Goal: Task Accomplishment & Management: Complete application form

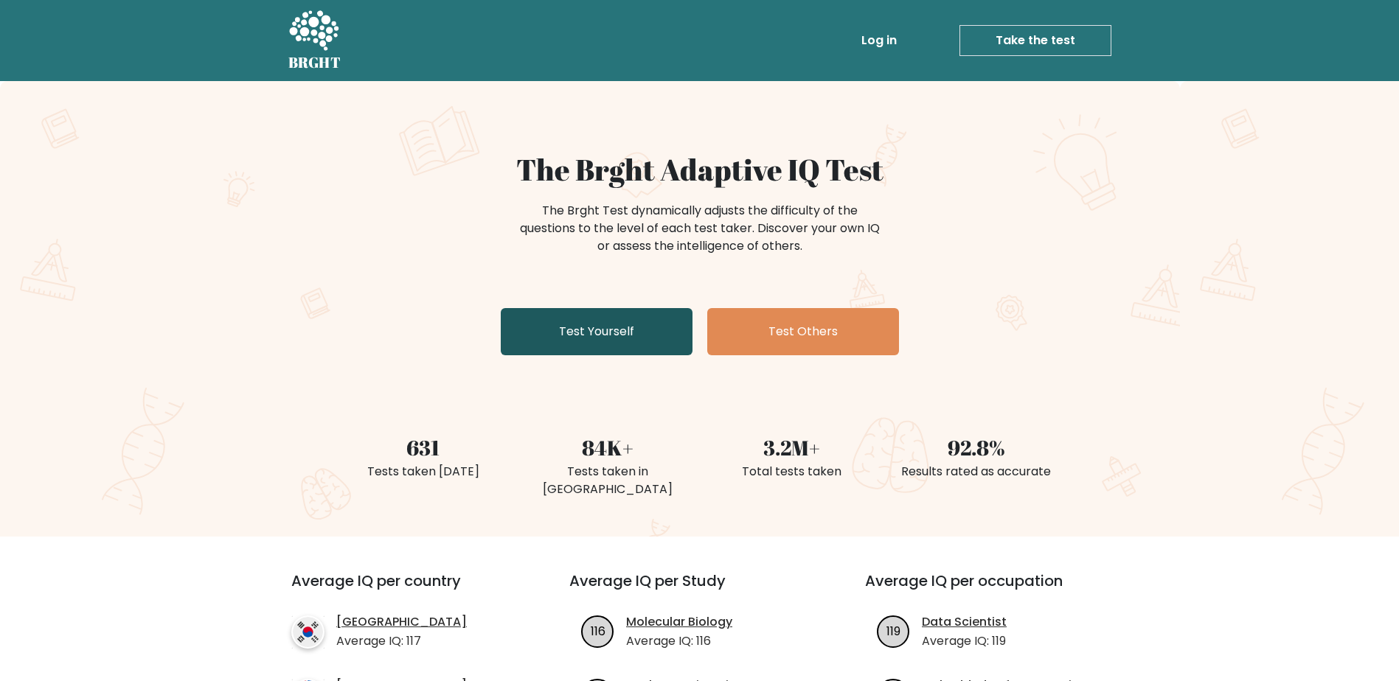
click at [636, 337] on link "Test Yourself" at bounding box center [597, 331] width 192 height 47
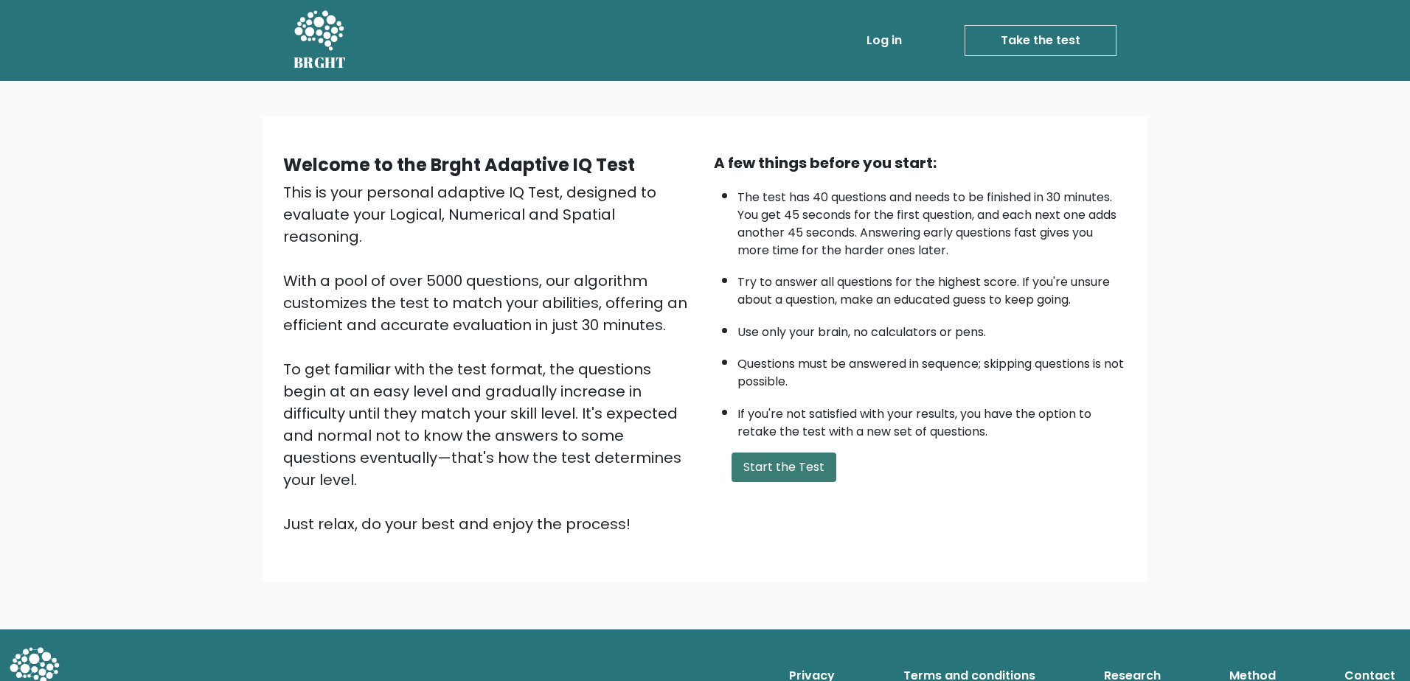
click at [795, 468] on button "Start the Test" at bounding box center [784, 467] width 105 height 29
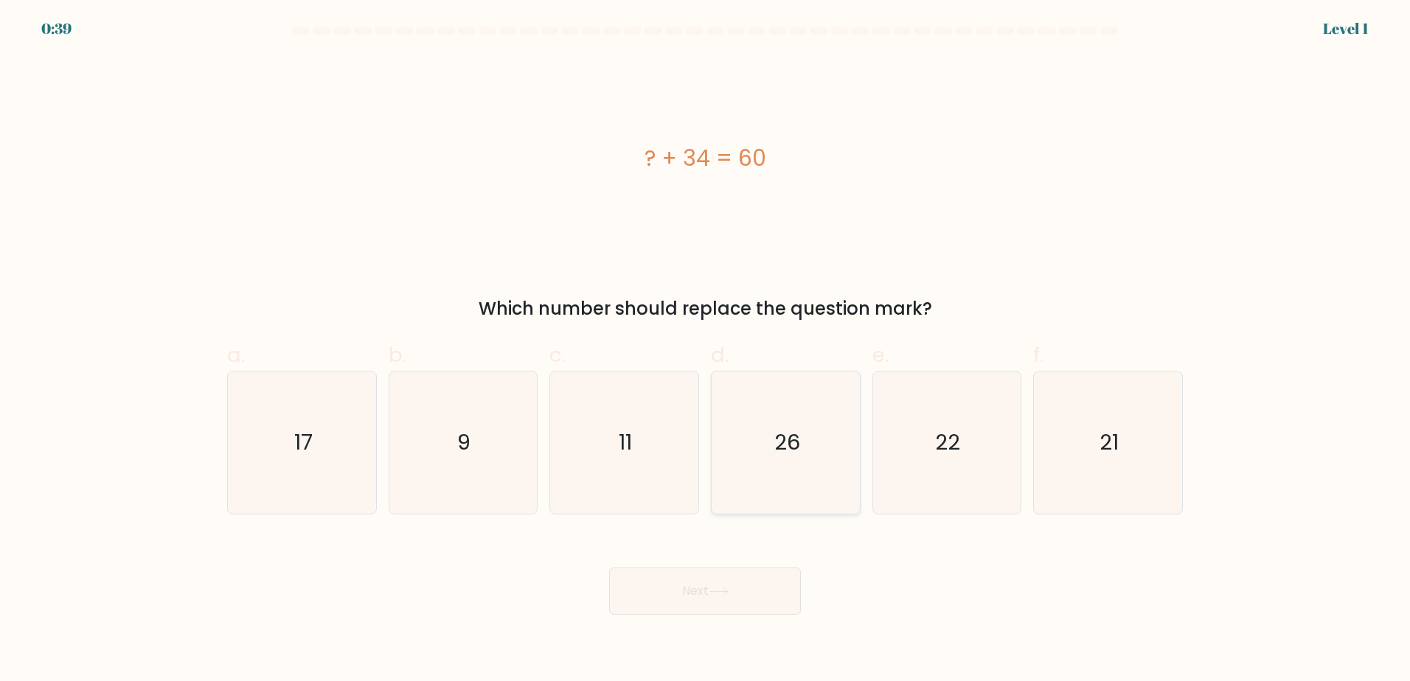
click at [792, 449] on text "26" at bounding box center [787, 442] width 26 height 29
click at [706, 350] on input "d. 26" at bounding box center [705, 346] width 1 height 10
radio input "true"
click at [741, 609] on button "Next" at bounding box center [705, 591] width 192 height 47
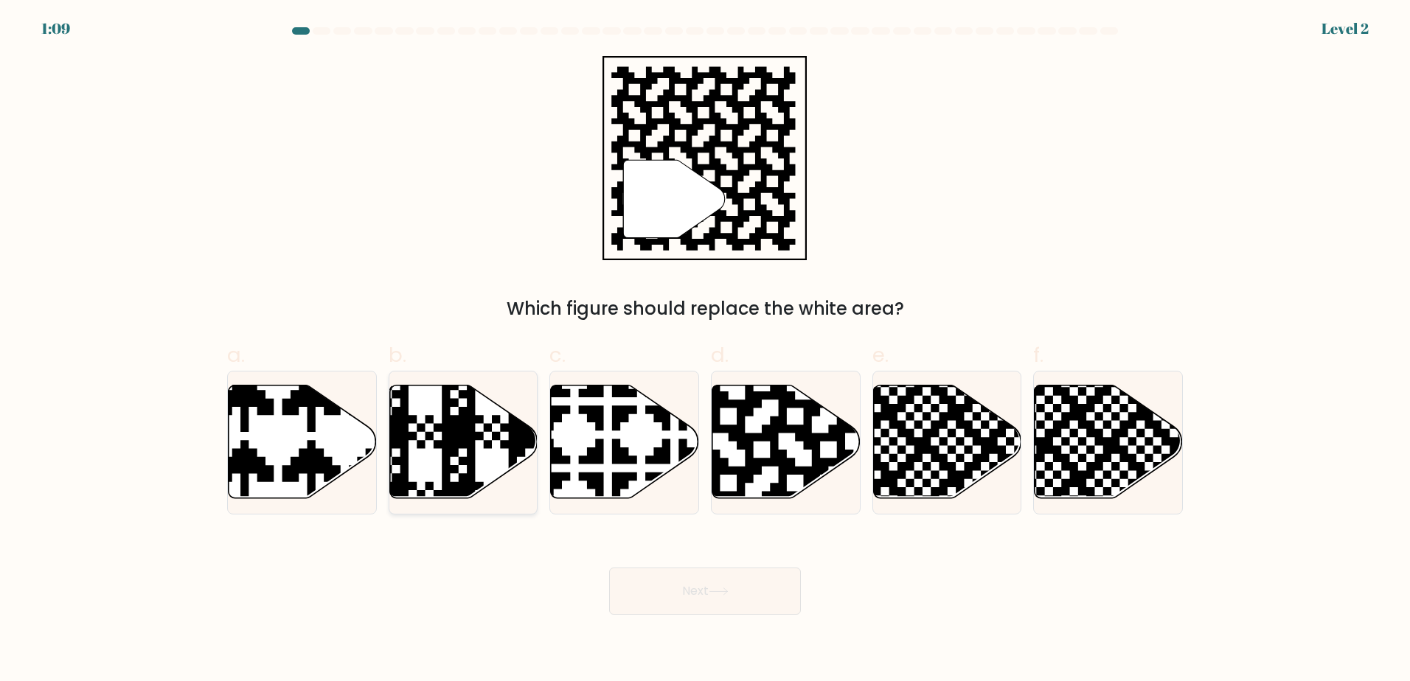
click at [479, 464] on icon at bounding box center [463, 442] width 148 height 114
click at [705, 350] on input "b." at bounding box center [705, 346] width 1 height 10
radio input "true"
drag, startPoint x: 760, startPoint y: 446, endPoint x: 750, endPoint y: 476, distance: 31.9
click at [759, 445] on icon at bounding box center [786, 442] width 148 height 114
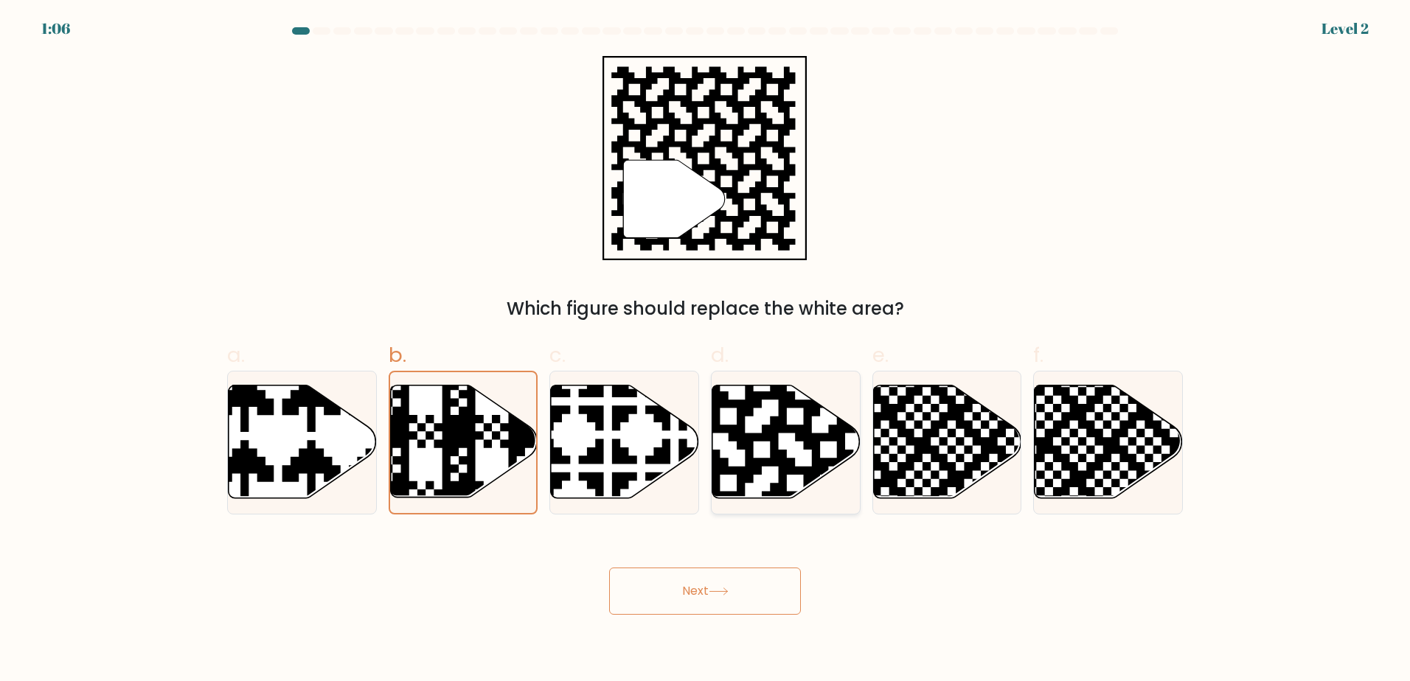
click at [706, 350] on input "d." at bounding box center [705, 346] width 1 height 10
radio input "true"
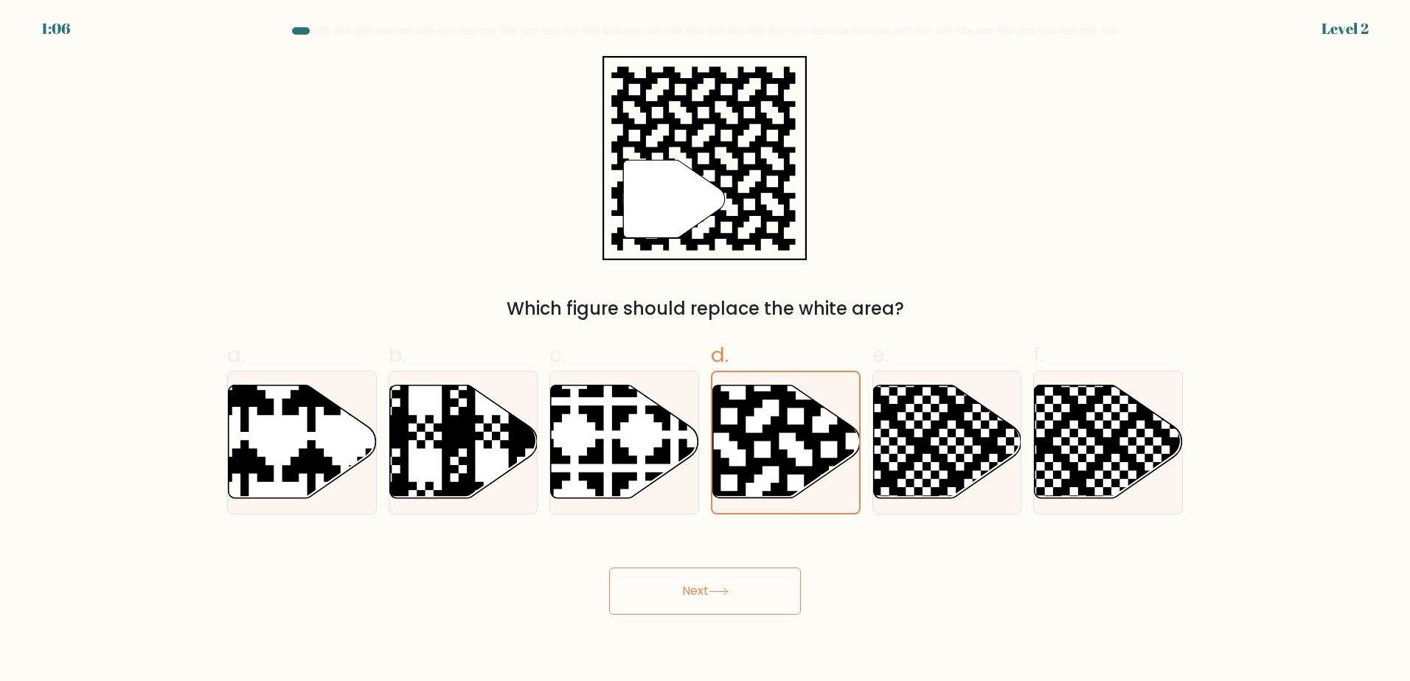
click at [737, 586] on button "Next" at bounding box center [705, 591] width 192 height 47
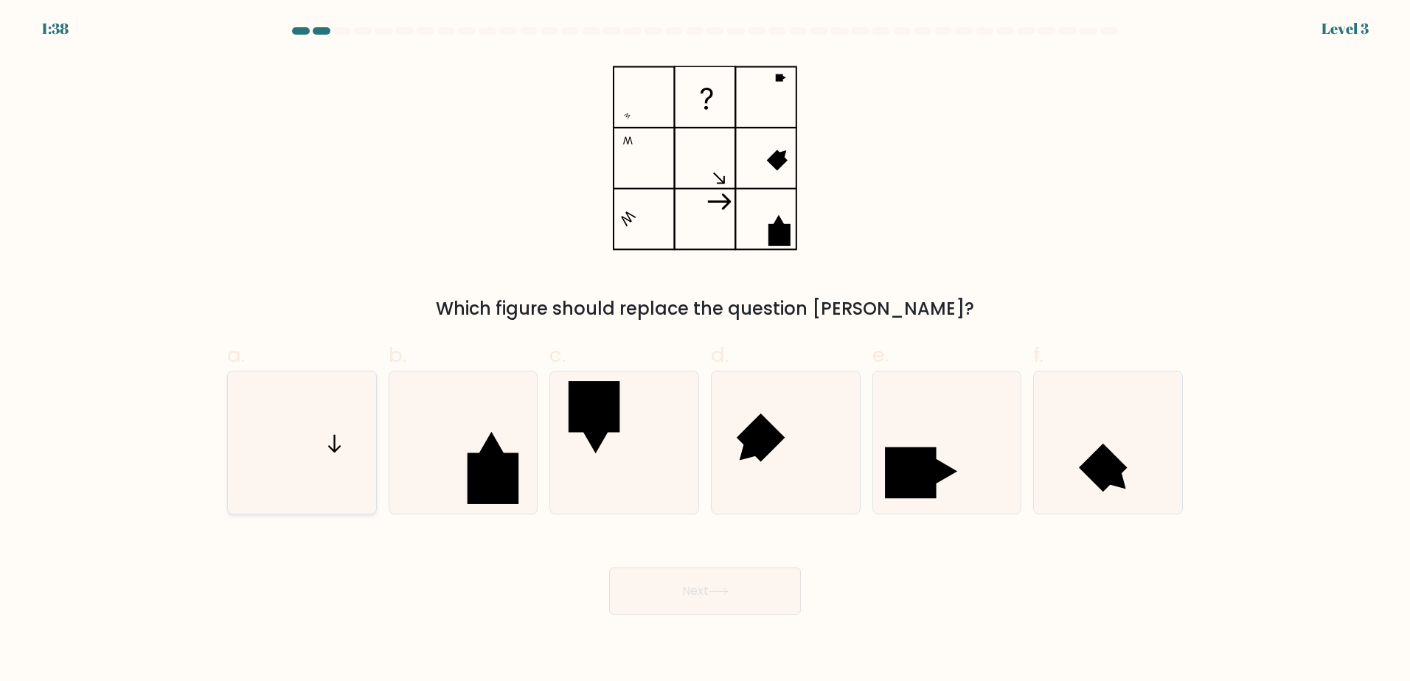
click at [338, 459] on icon at bounding box center [302, 443] width 142 height 142
click at [705, 350] on input "a." at bounding box center [705, 346] width 1 height 10
radio input "true"
click at [650, 589] on button "Next" at bounding box center [705, 591] width 192 height 47
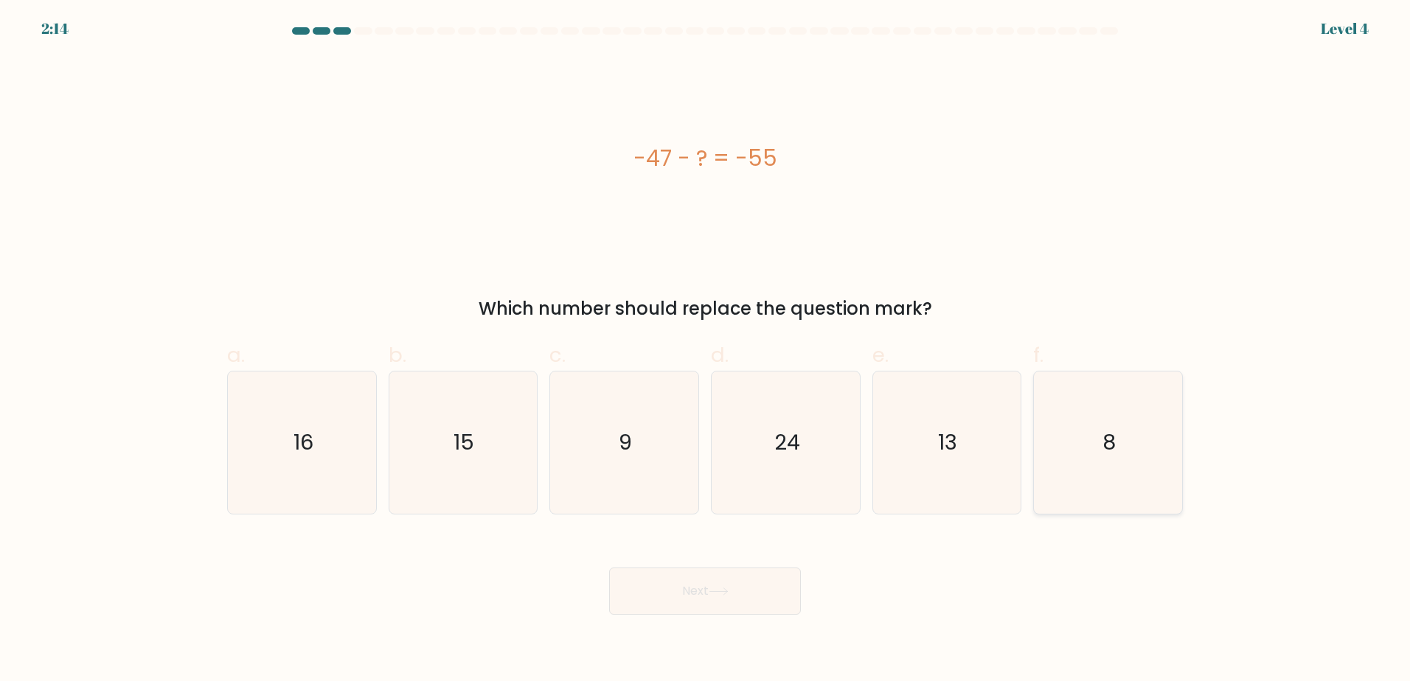
click at [1136, 448] on icon "8" at bounding box center [1108, 443] width 142 height 142
click at [706, 350] on input "f. 8" at bounding box center [705, 346] width 1 height 10
radio input "true"
click at [738, 589] on button "Next" at bounding box center [705, 591] width 192 height 47
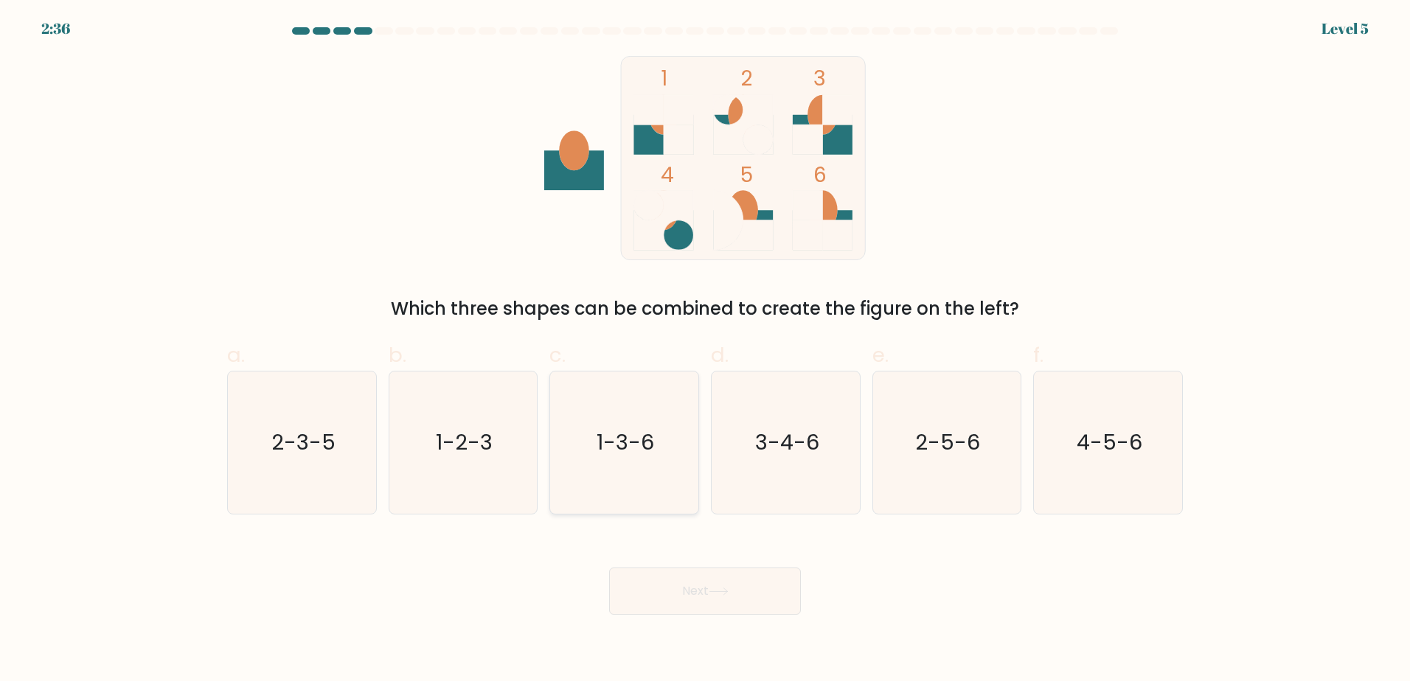
click at [611, 465] on icon "1-3-6" at bounding box center [624, 443] width 142 height 142
click at [705, 350] on input "c. 1-3-6" at bounding box center [705, 346] width 1 height 10
radio input "true"
click at [656, 597] on button "Next" at bounding box center [705, 591] width 192 height 47
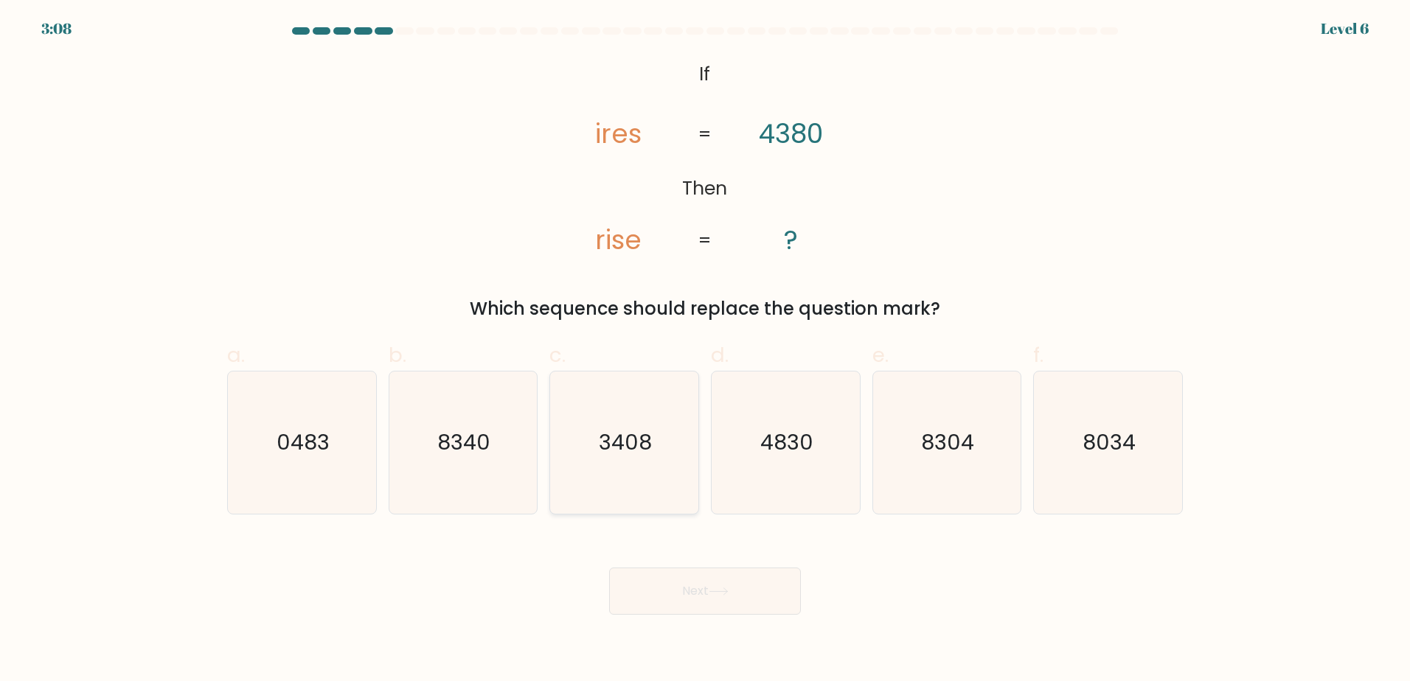
click at [636, 462] on icon "3408" at bounding box center [624, 443] width 142 height 142
click at [705, 350] on input "c. 3408" at bounding box center [705, 346] width 1 height 10
radio input "true"
click at [664, 588] on button "Next" at bounding box center [705, 591] width 192 height 47
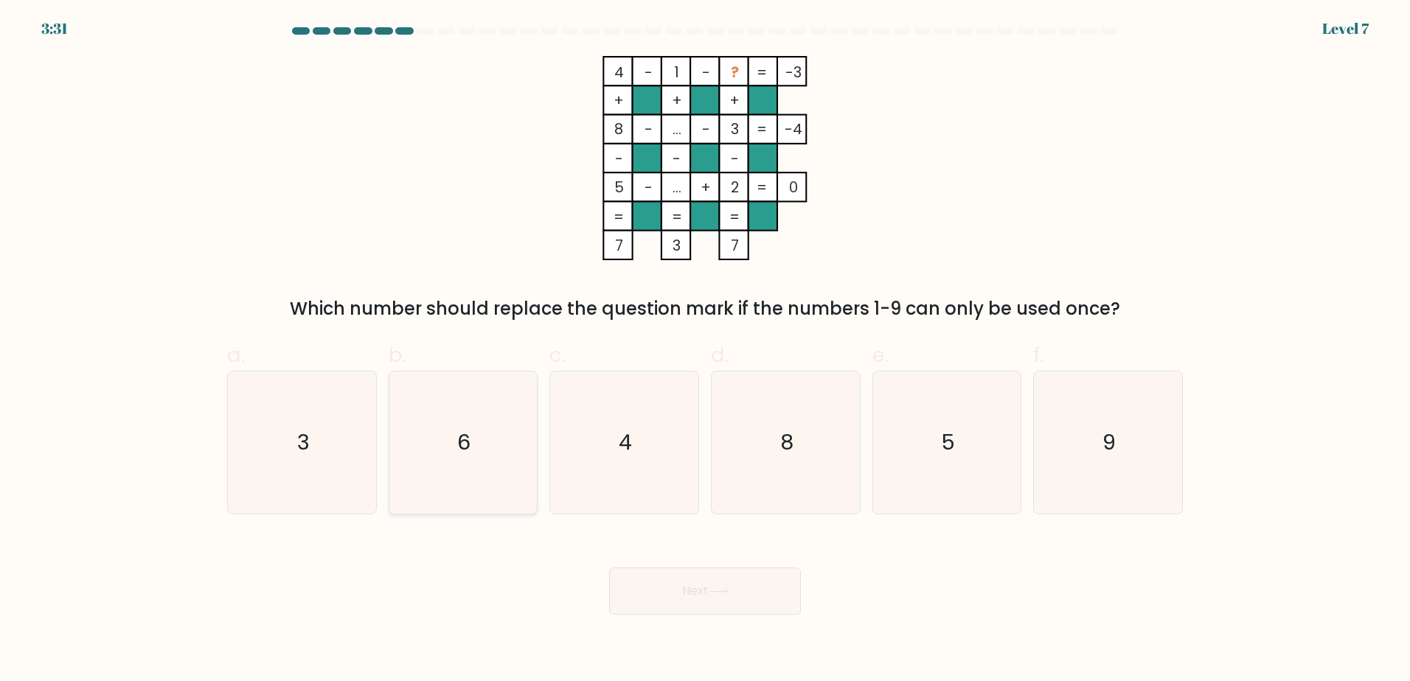
click at [481, 440] on icon "6" at bounding box center [463, 443] width 142 height 142
click at [705, 350] on input "b. 6" at bounding box center [705, 346] width 1 height 10
radio input "true"
click at [723, 600] on button "Next" at bounding box center [705, 591] width 192 height 47
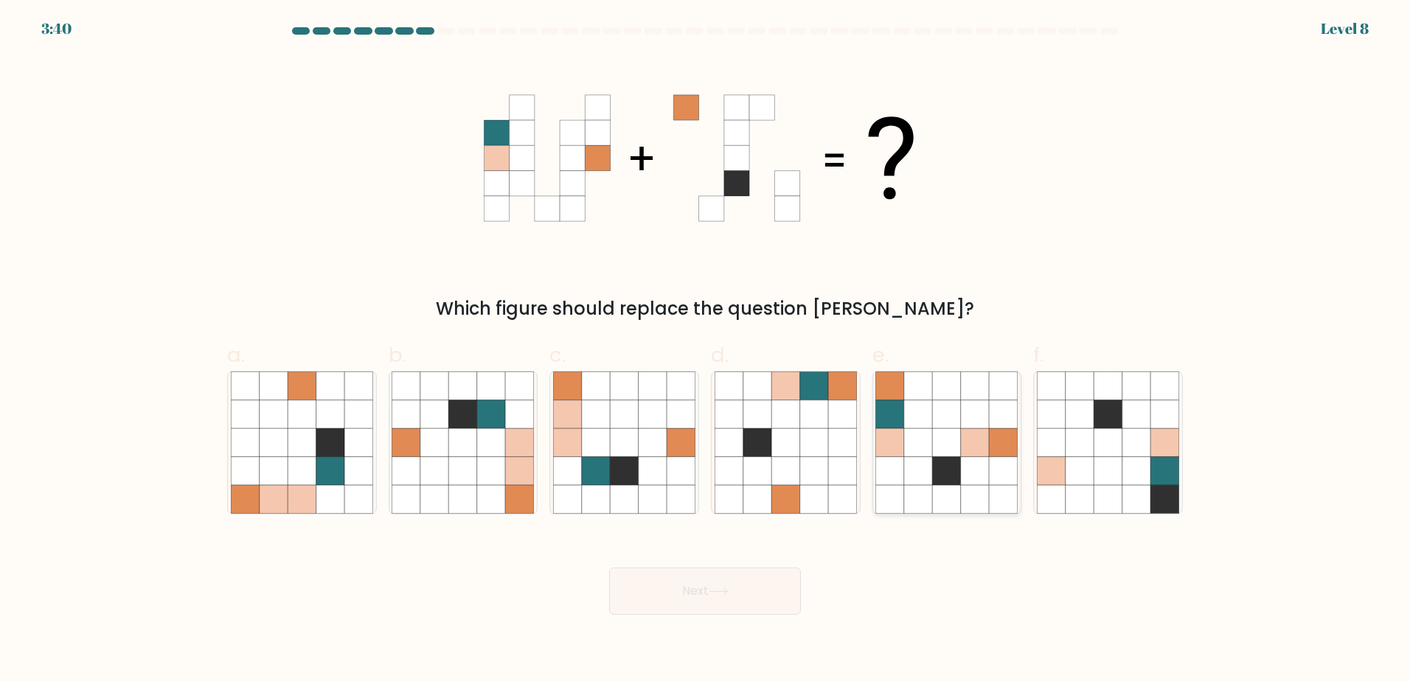
click at [979, 490] on icon at bounding box center [975, 499] width 28 height 28
click at [706, 350] on input "e." at bounding box center [705, 346] width 1 height 10
radio input "true"
click at [705, 586] on button "Next" at bounding box center [705, 591] width 192 height 47
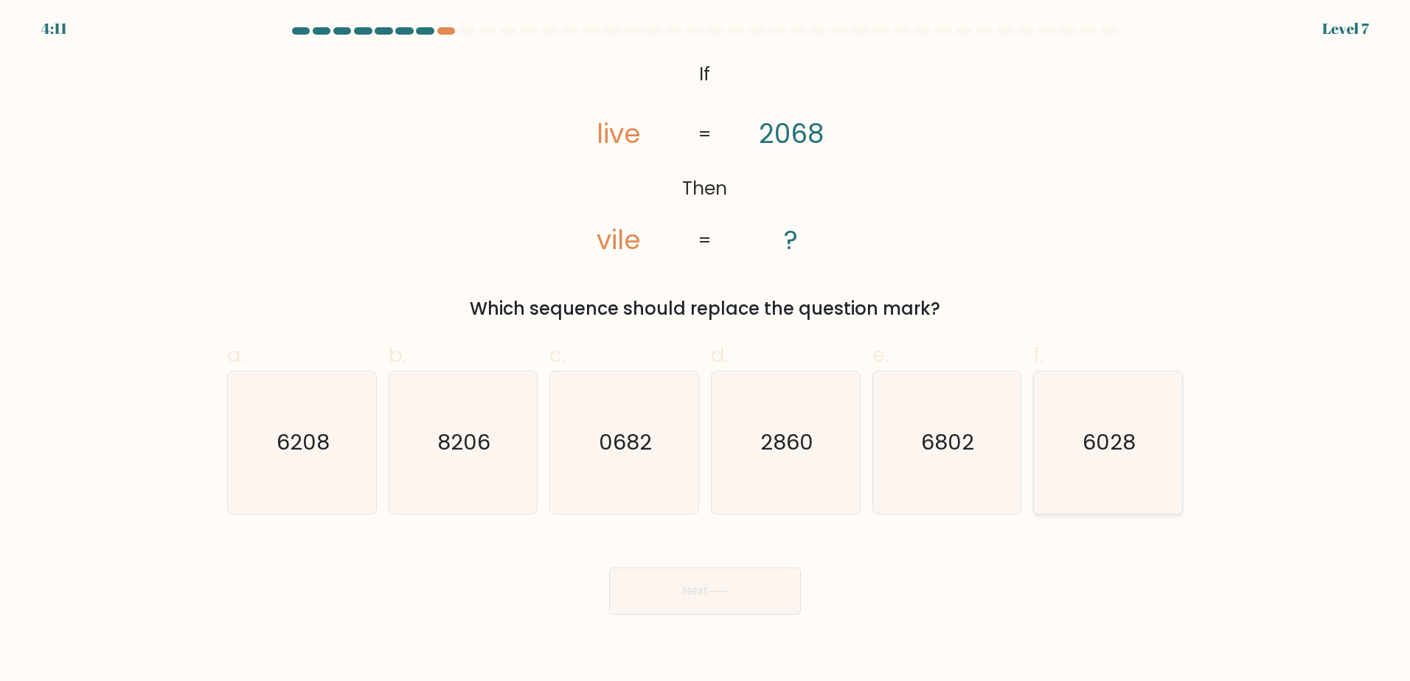
click at [1133, 487] on icon "6028" at bounding box center [1108, 443] width 142 height 142
click at [706, 350] on input "f. 6028" at bounding box center [705, 346] width 1 height 10
radio input "true"
click at [721, 597] on button "Next" at bounding box center [705, 591] width 192 height 47
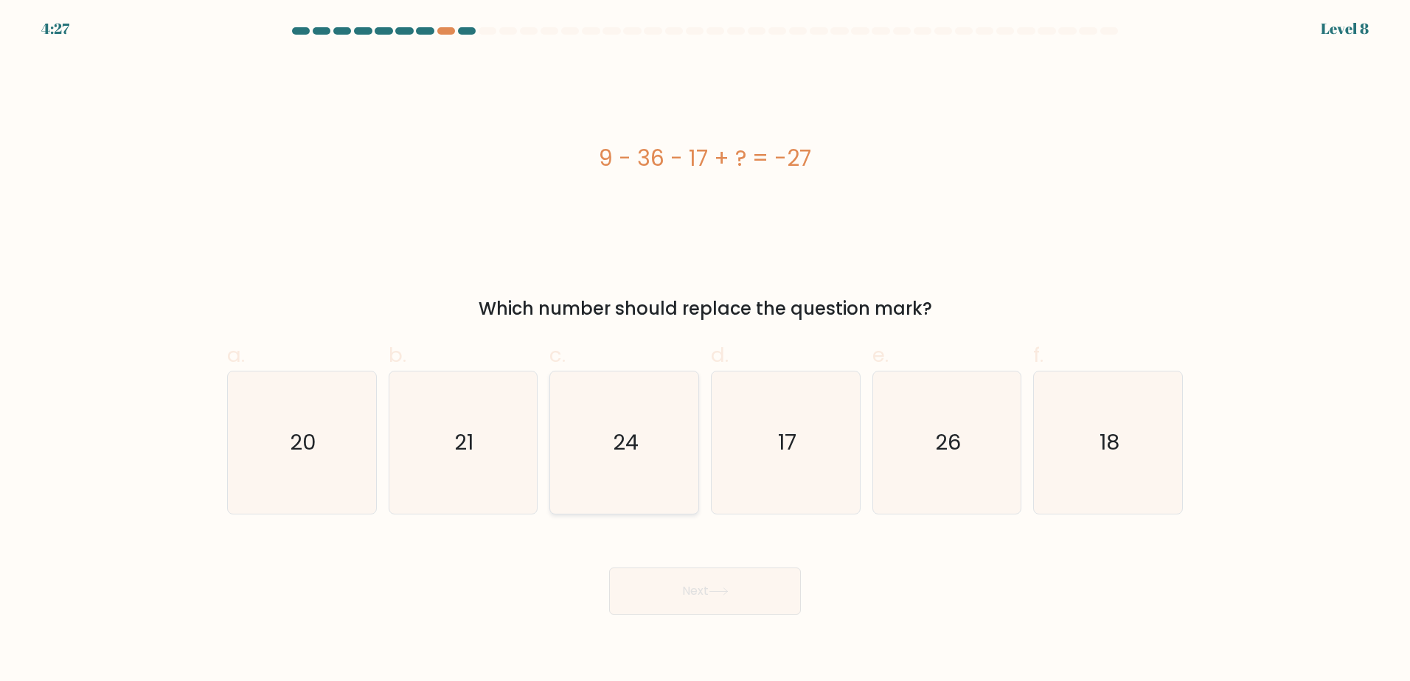
click at [644, 482] on icon "24" at bounding box center [624, 443] width 142 height 142
click at [705, 350] on input "c. 24" at bounding box center [705, 346] width 1 height 10
radio input "true"
click at [708, 588] on button "Next" at bounding box center [705, 591] width 192 height 47
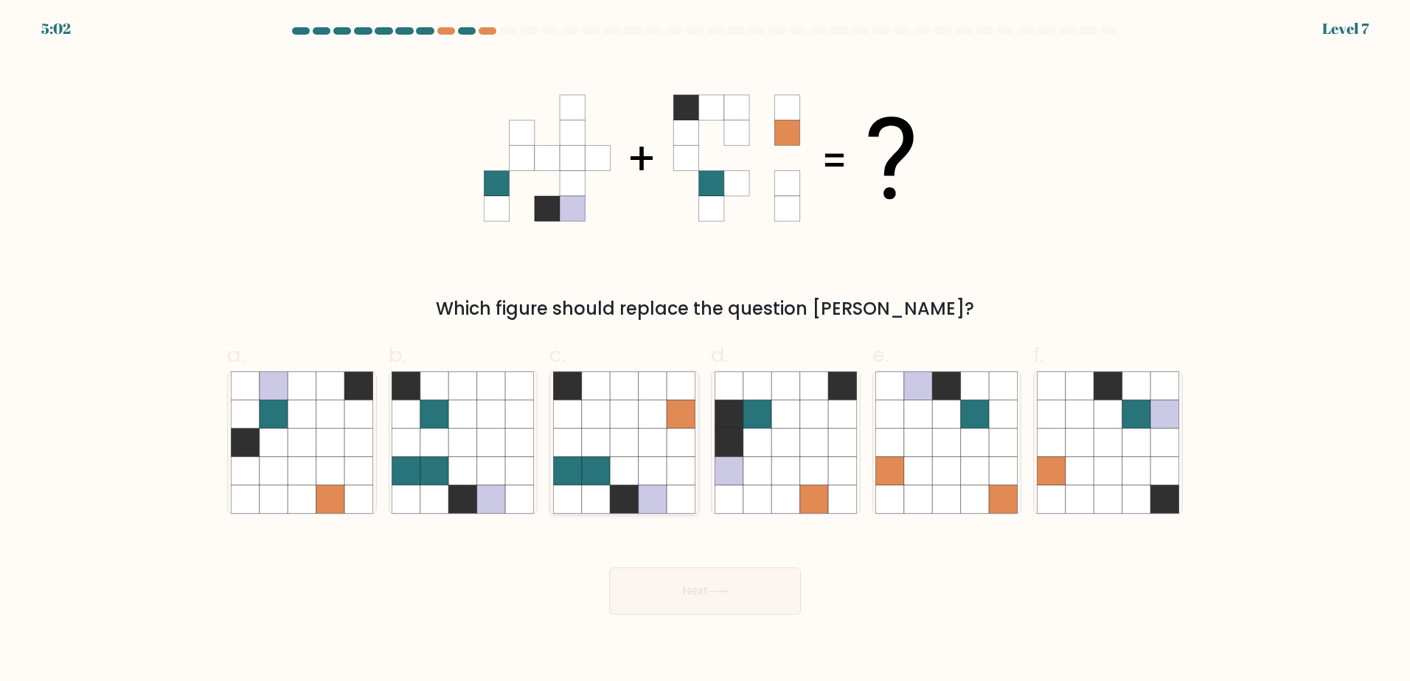
click at [660, 493] on icon at bounding box center [653, 499] width 28 height 28
click at [705, 350] on input "c." at bounding box center [705, 346] width 1 height 10
radio input "true"
click at [707, 602] on button "Next" at bounding box center [705, 591] width 192 height 47
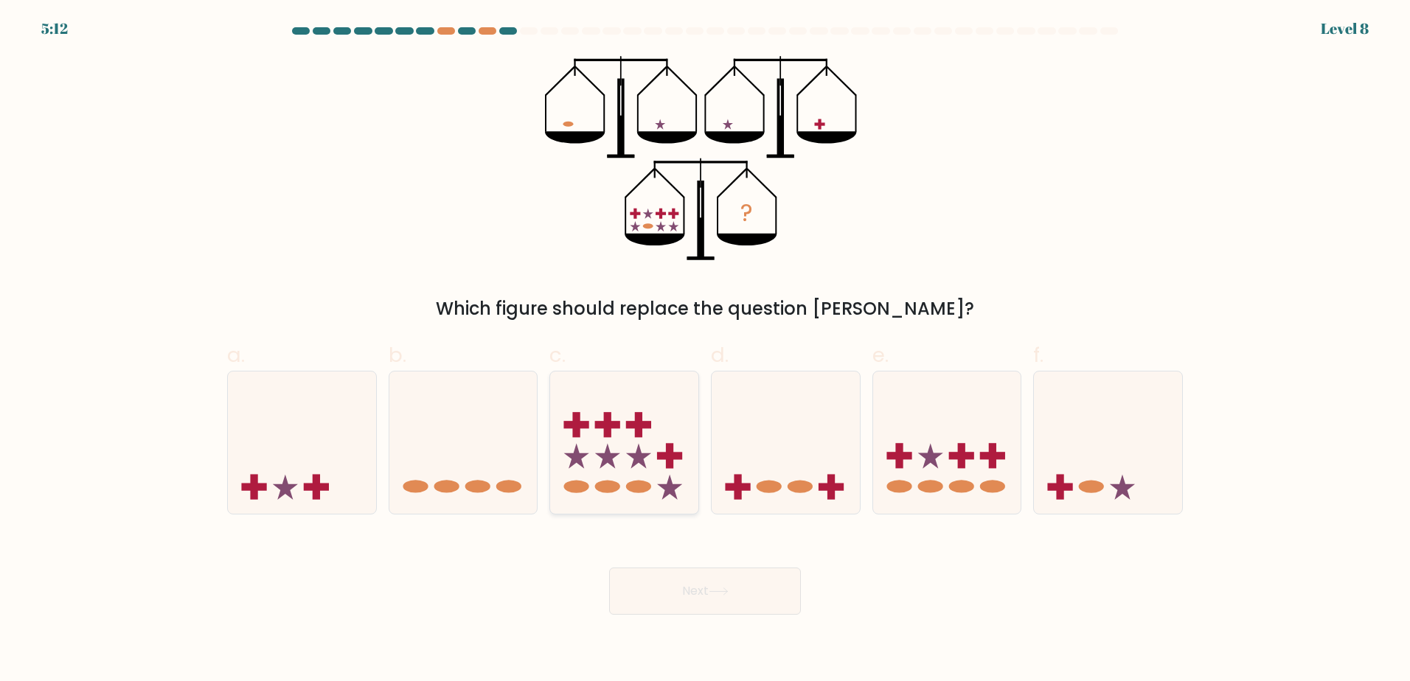
click at [653, 437] on icon at bounding box center [624, 442] width 148 height 122
click at [705, 350] on input "c." at bounding box center [705, 346] width 1 height 10
radio input "true"
click at [317, 463] on icon at bounding box center [302, 442] width 148 height 122
click at [705, 350] on input "a." at bounding box center [705, 346] width 1 height 10
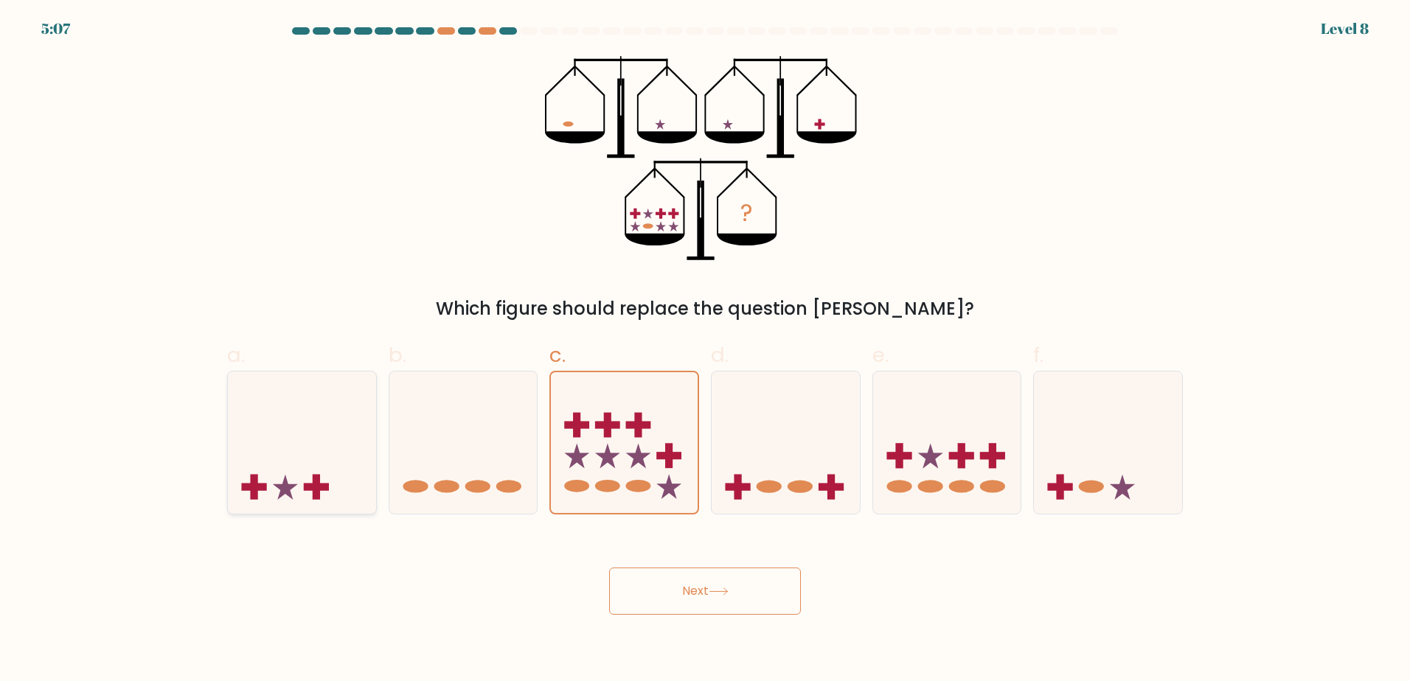
radio input "true"
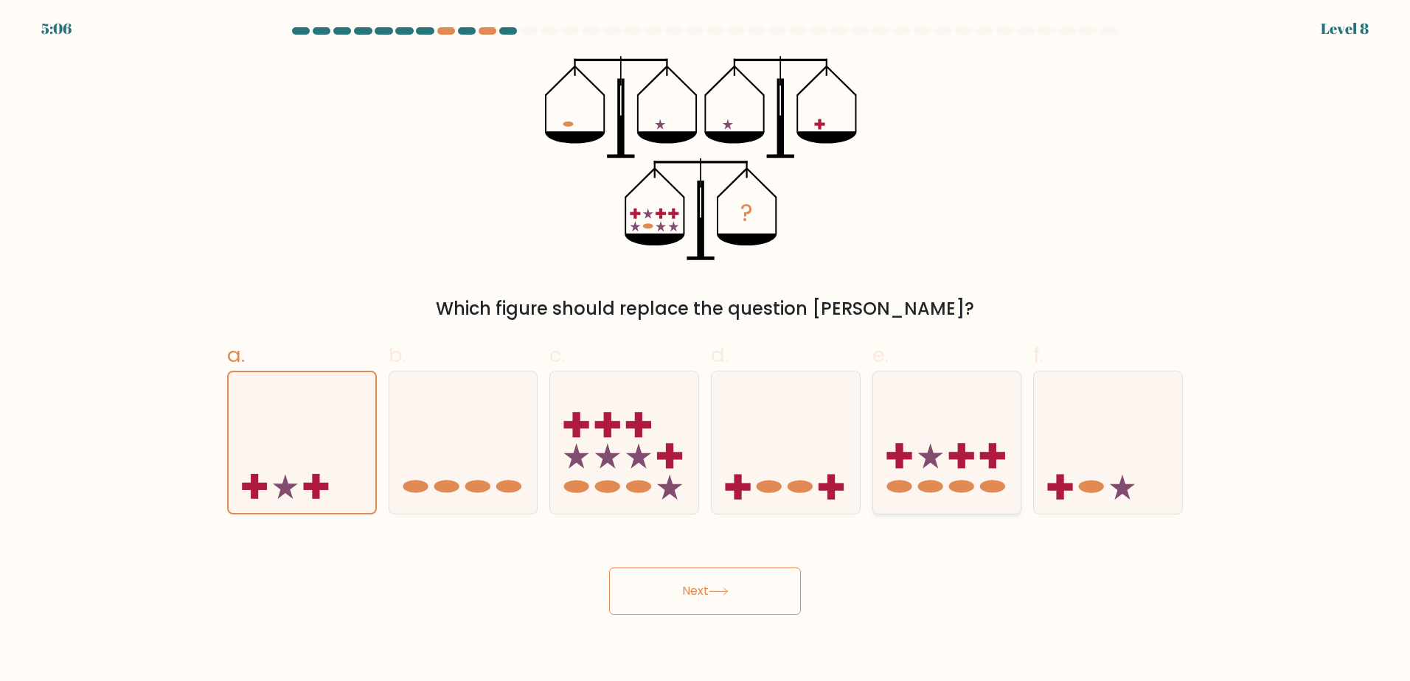
click at [900, 480] on icon at bounding box center [947, 442] width 148 height 122
click at [706, 350] on input "e." at bounding box center [705, 346] width 1 height 10
radio input "true"
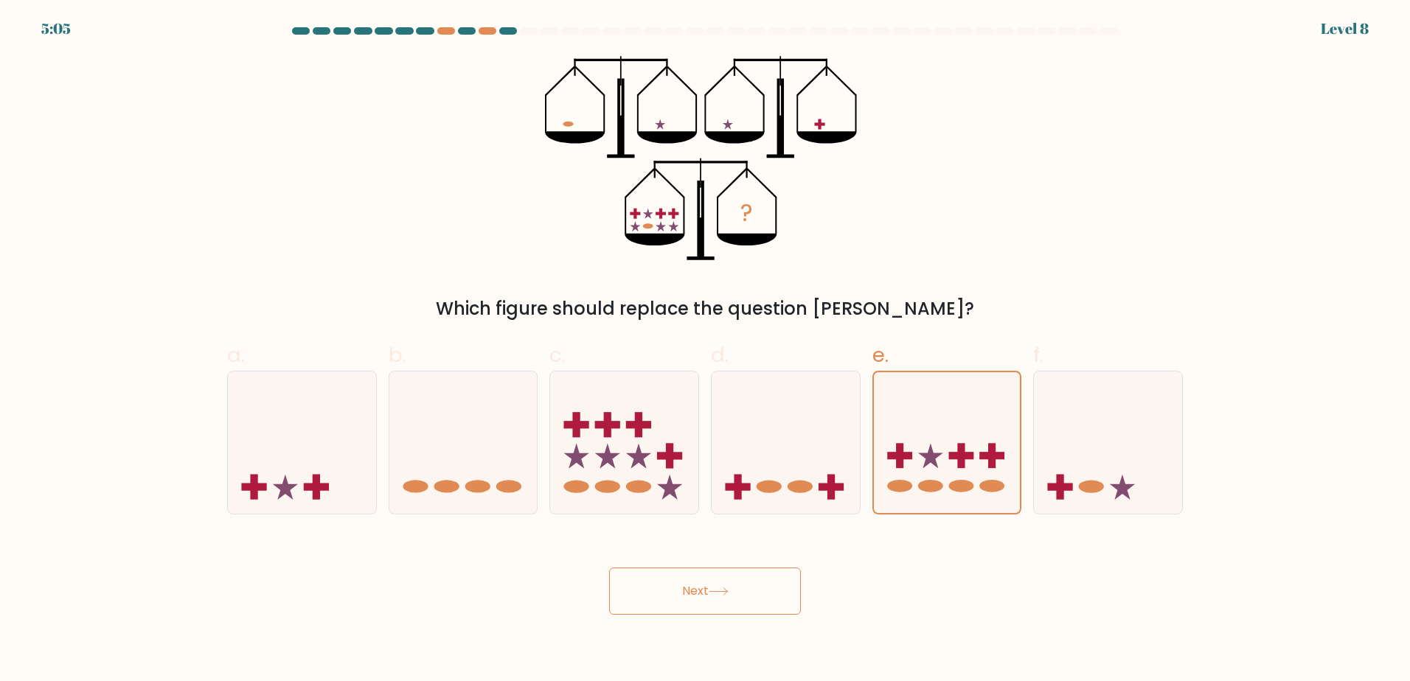
click at [734, 589] on button "Next" at bounding box center [705, 591] width 192 height 47
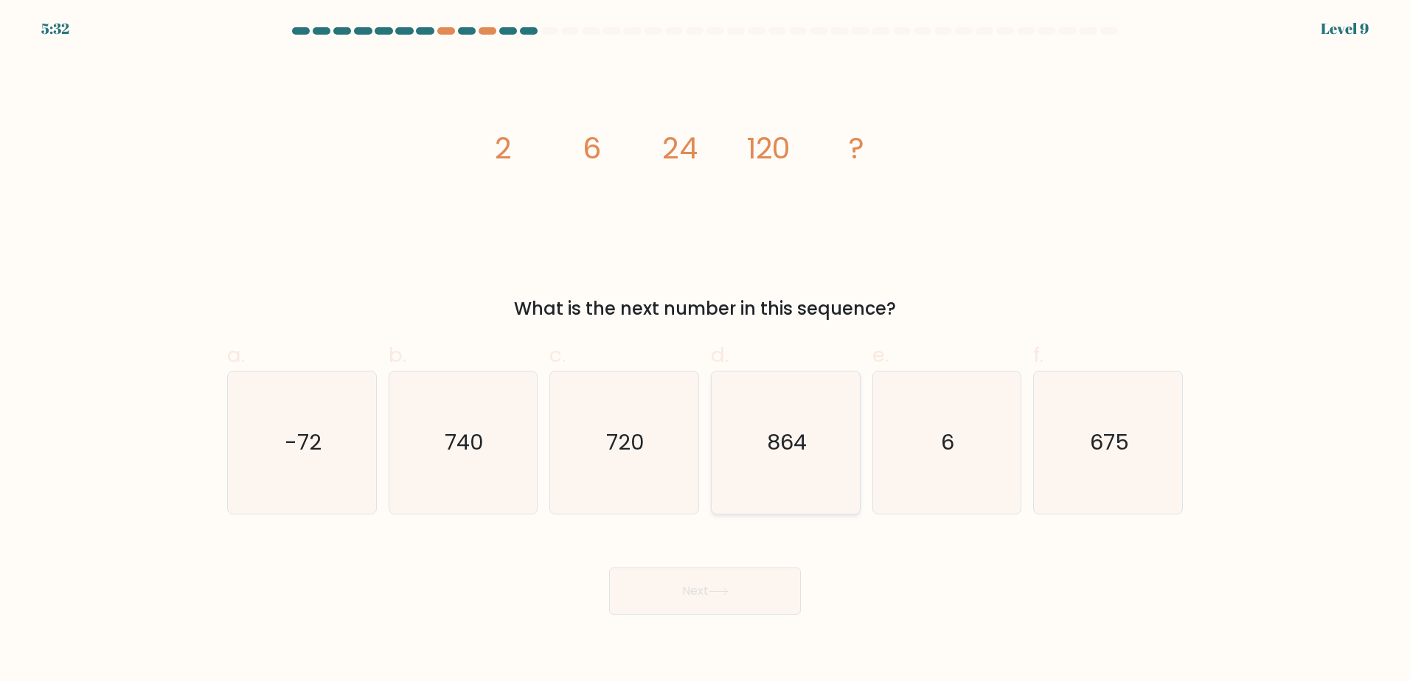
click at [802, 440] on text "864" at bounding box center [787, 442] width 40 height 29
click at [706, 350] on input "d. 864" at bounding box center [705, 346] width 1 height 10
radio input "true"
click at [647, 443] on icon "720" at bounding box center [624, 443] width 142 height 142
click at [705, 350] on input "c. 720" at bounding box center [705, 346] width 1 height 10
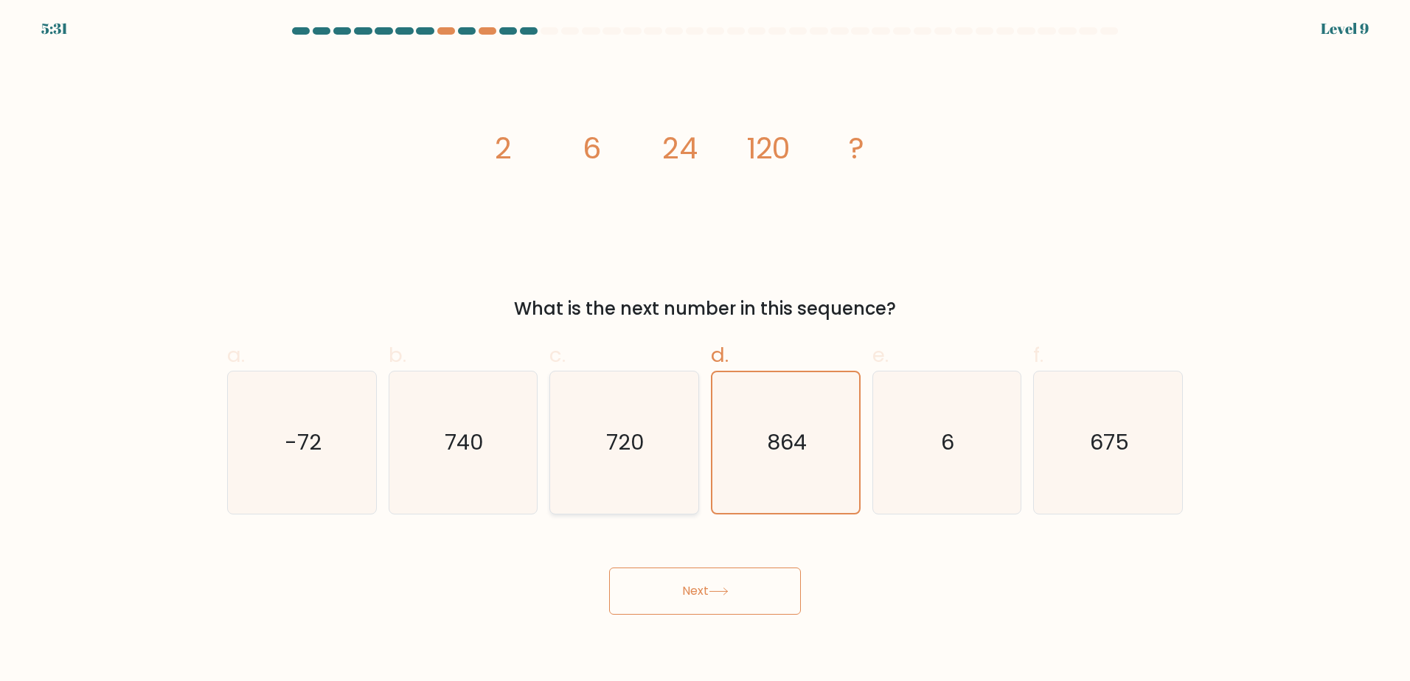
radio input "true"
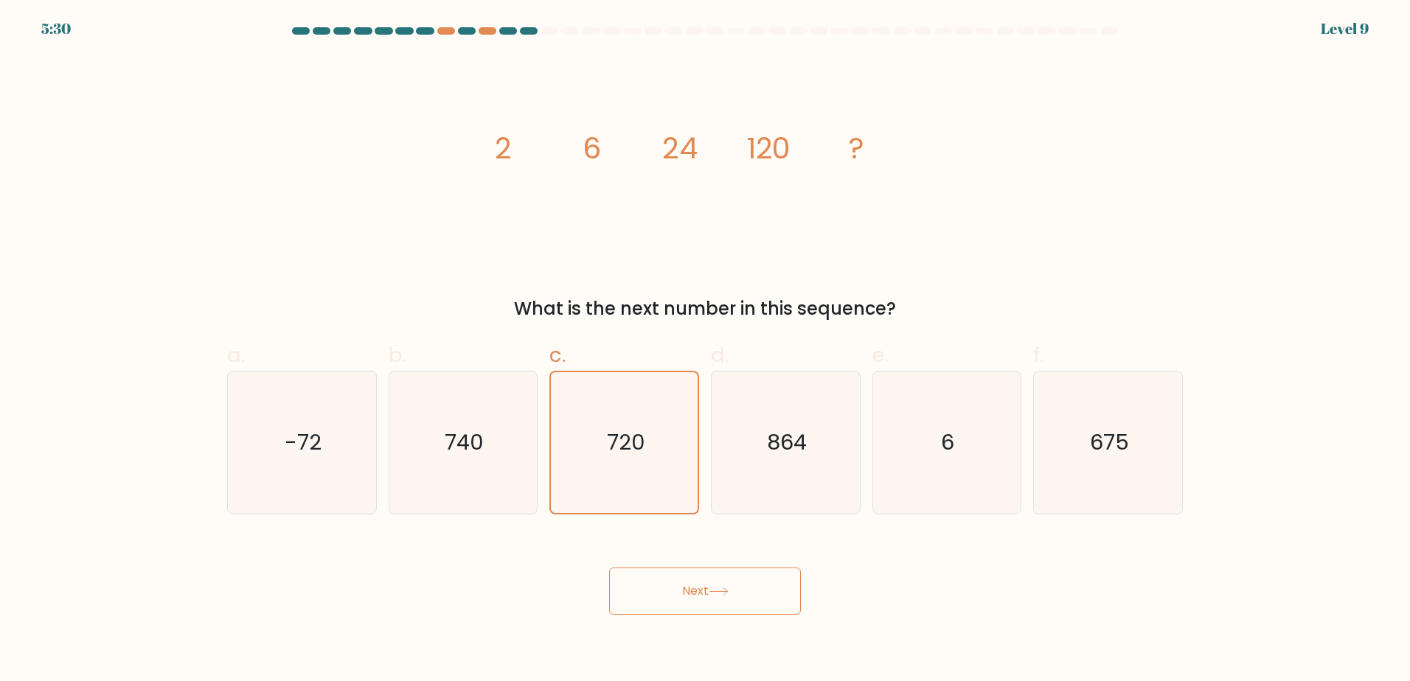
click at [720, 595] on icon at bounding box center [719, 592] width 20 height 8
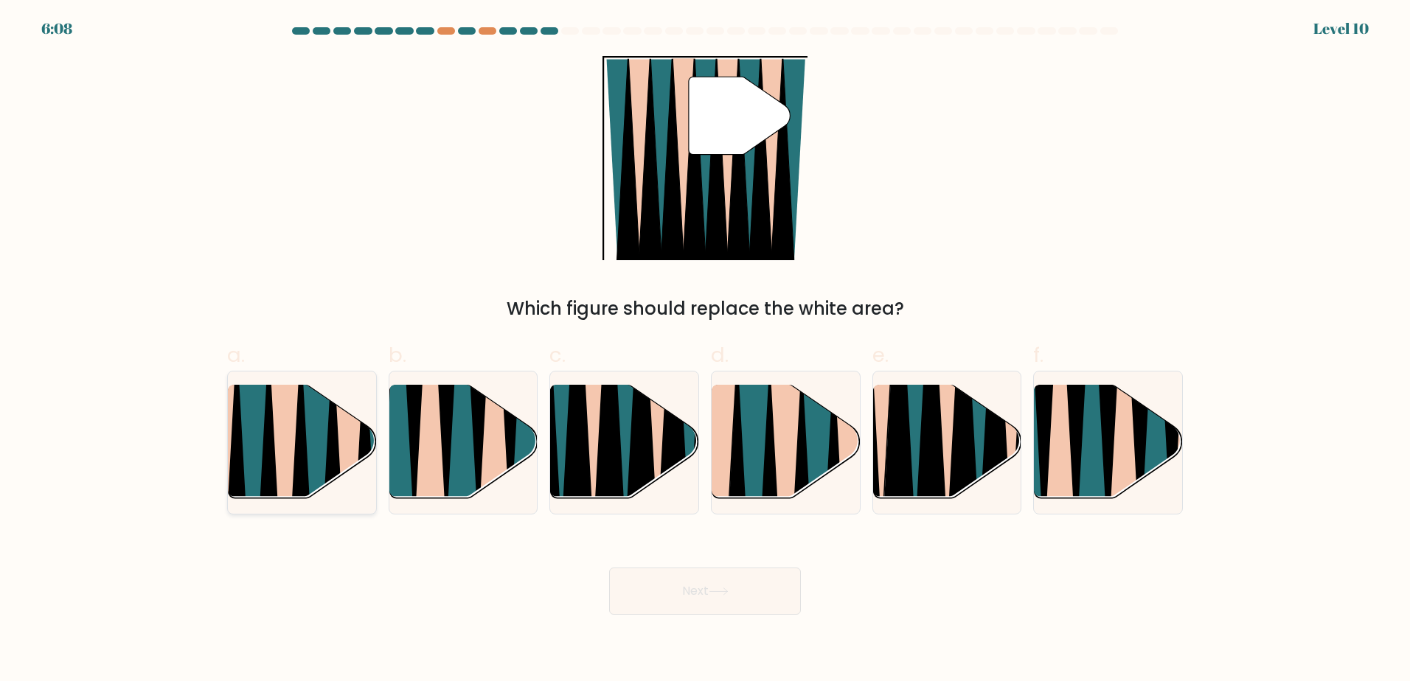
click at [316, 451] on icon at bounding box center [318, 508] width 32 height 296
click at [705, 350] on input "a." at bounding box center [705, 346] width 1 height 10
radio input "true"
click at [686, 583] on button "Next" at bounding box center [705, 591] width 192 height 47
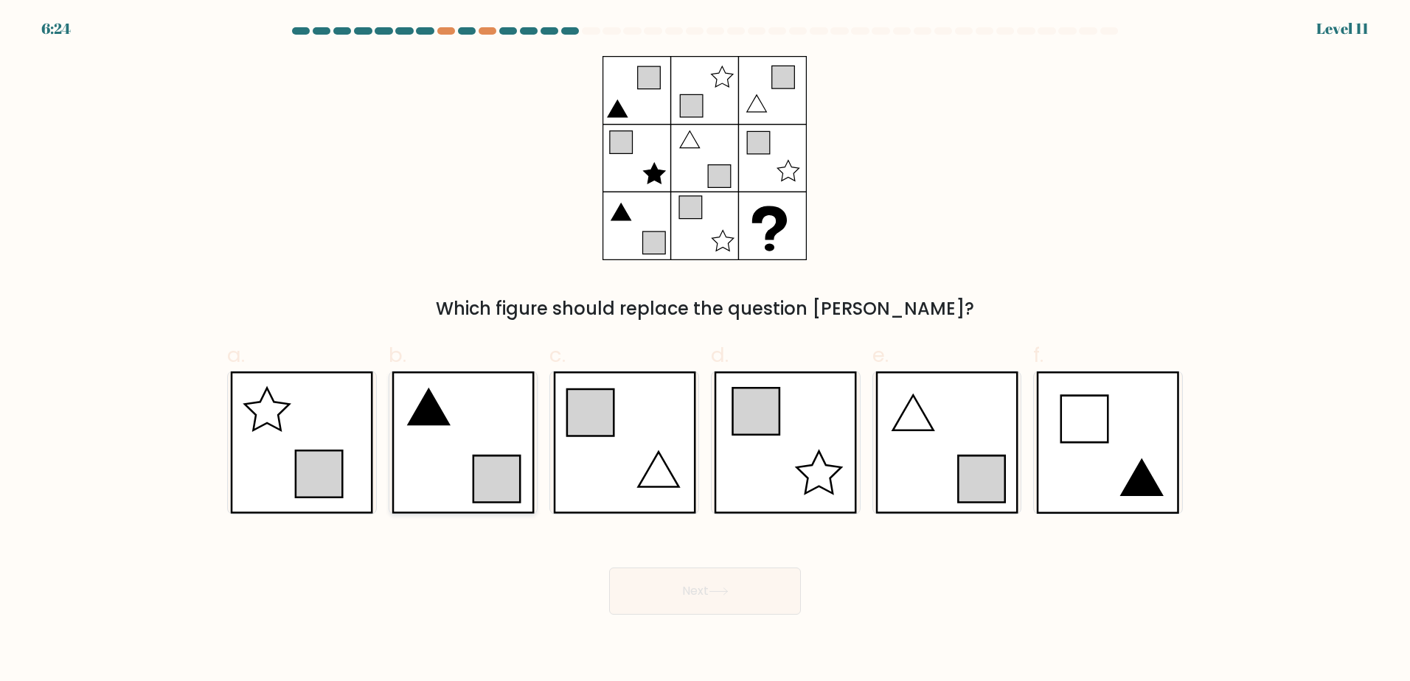
click at [466, 440] on icon at bounding box center [463, 443] width 143 height 142
click at [705, 350] on input "b." at bounding box center [705, 346] width 1 height 10
radio input "true"
click at [691, 604] on button "Next" at bounding box center [705, 591] width 192 height 47
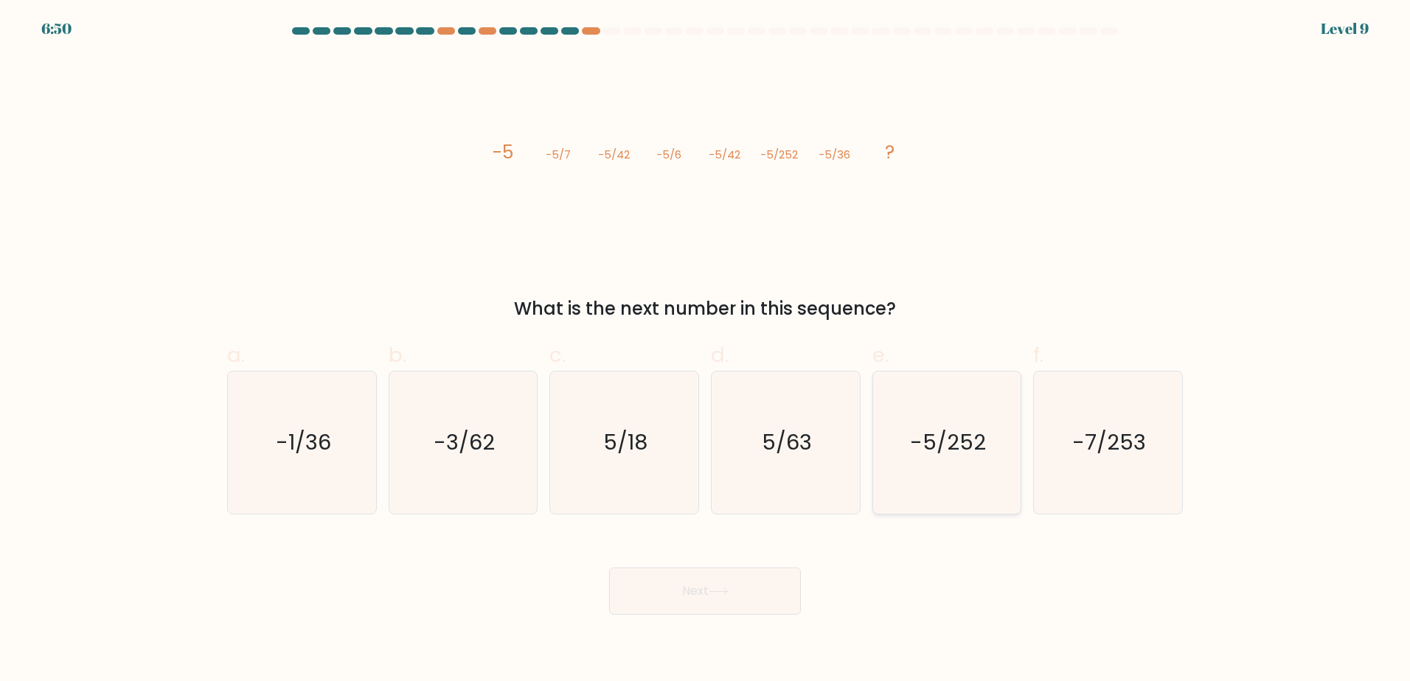
click at [948, 470] on icon "-5/252" at bounding box center [946, 443] width 142 height 142
click at [706, 350] on input "e. -5/252" at bounding box center [705, 346] width 1 height 10
radio input "true"
click at [709, 597] on button "Next" at bounding box center [705, 591] width 192 height 47
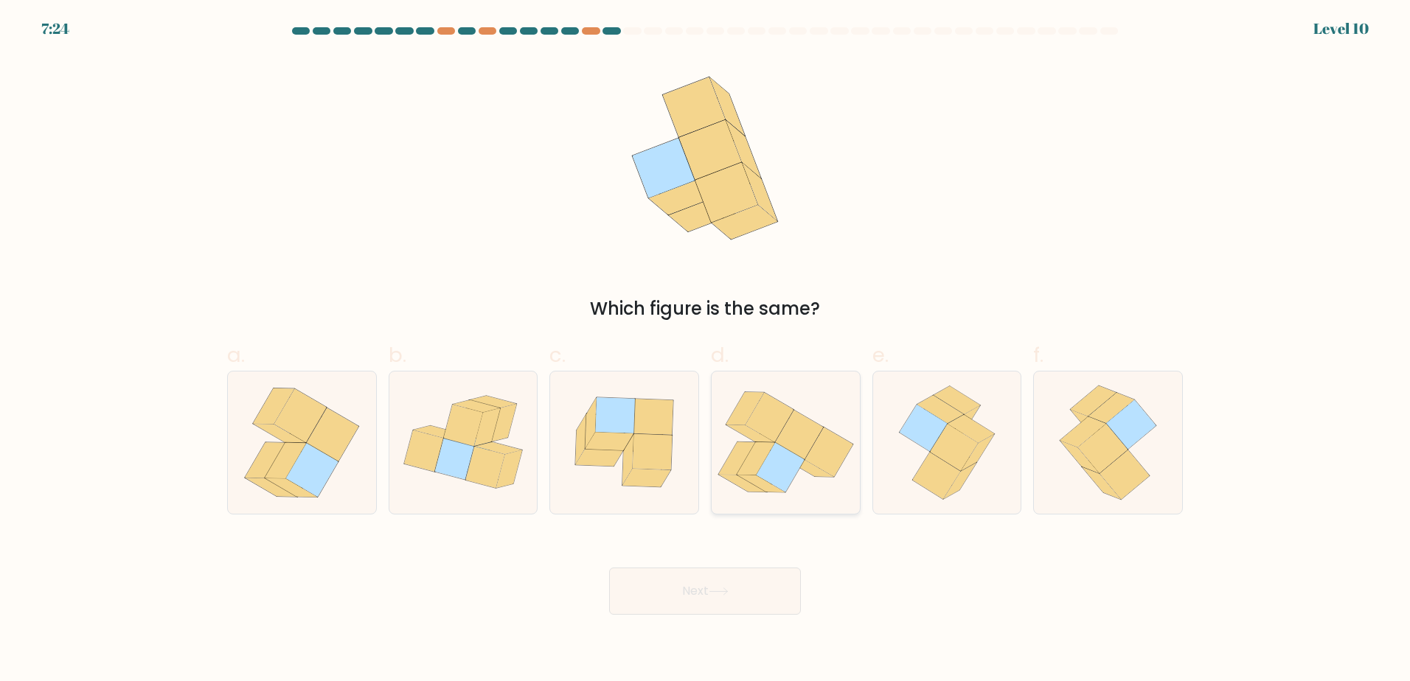
click at [758, 465] on icon at bounding box center [756, 458] width 38 height 32
click at [706, 350] on input "d." at bounding box center [705, 346] width 1 height 10
radio input "true"
click at [760, 593] on button "Next" at bounding box center [705, 591] width 192 height 47
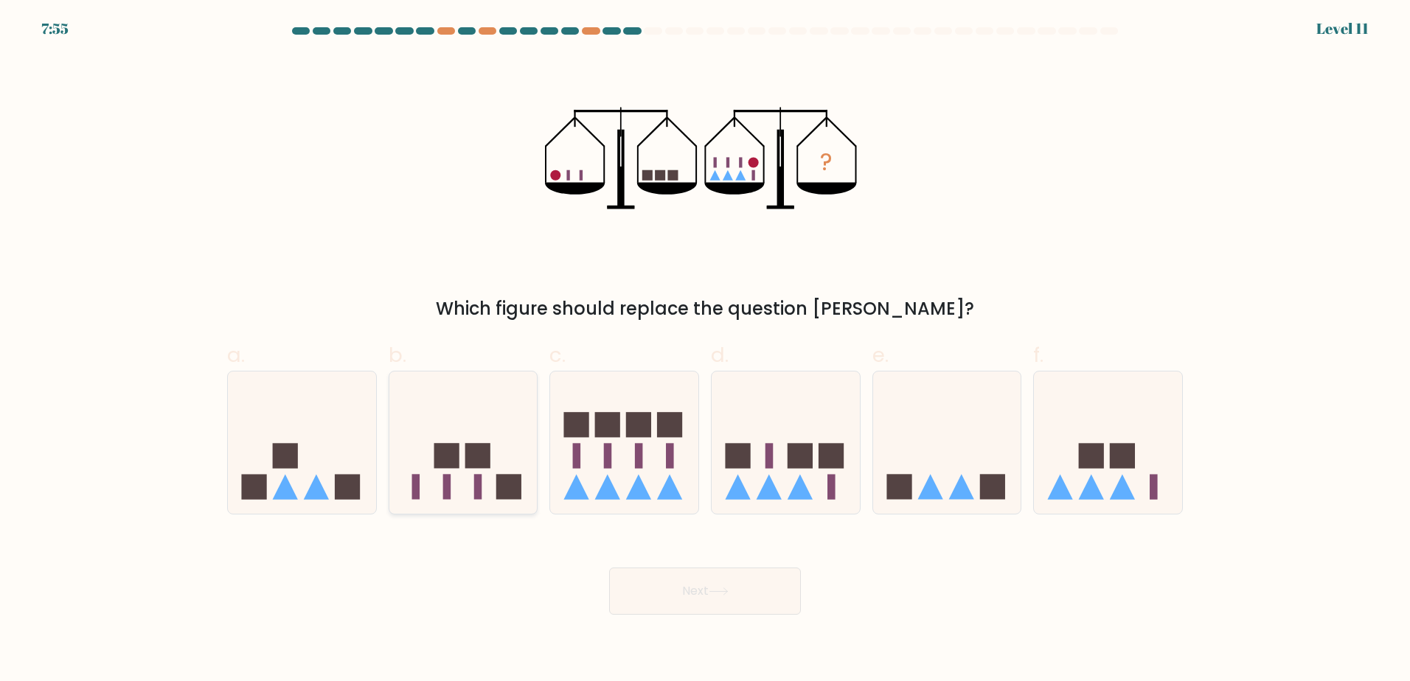
click at [464, 483] on icon at bounding box center [463, 442] width 148 height 122
click at [705, 350] on input "b." at bounding box center [705, 346] width 1 height 10
radio input "true"
click at [787, 499] on icon at bounding box center [786, 442] width 148 height 122
click at [706, 350] on input "d." at bounding box center [705, 346] width 1 height 10
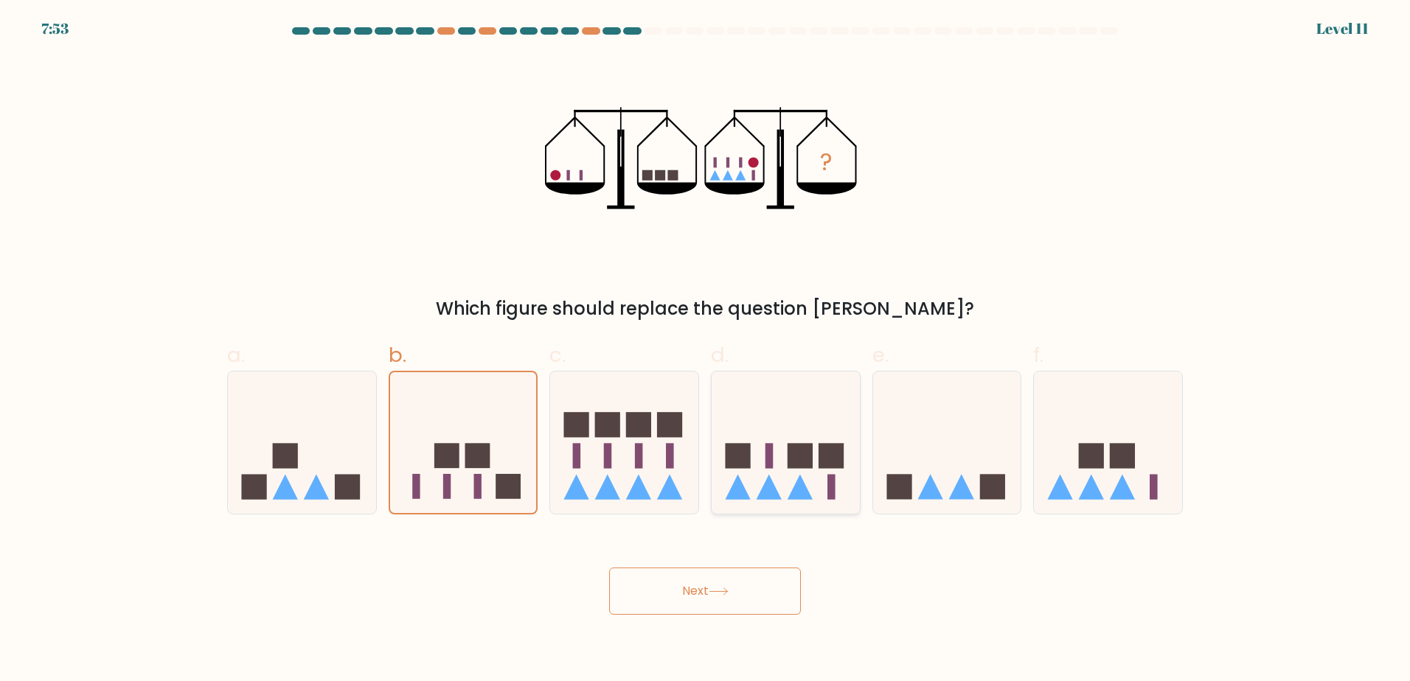
radio input "true"
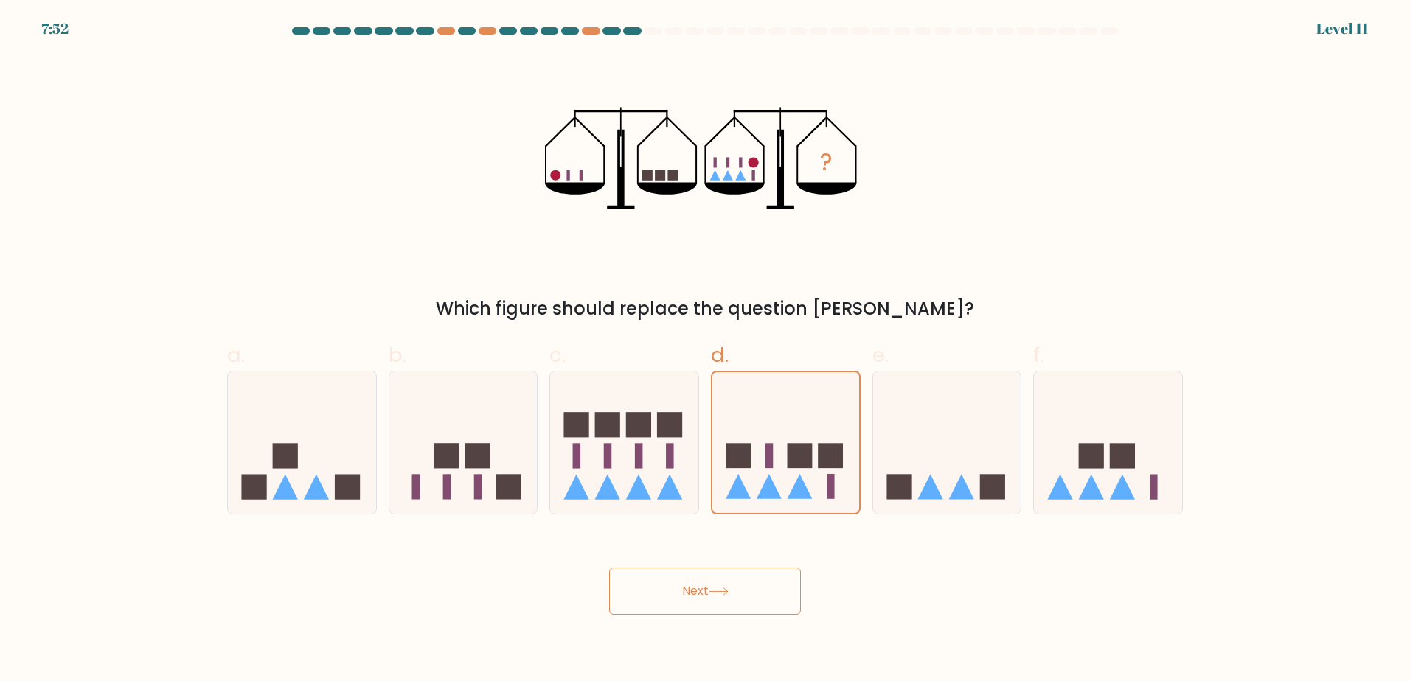
click at [745, 587] on button "Next" at bounding box center [705, 591] width 192 height 47
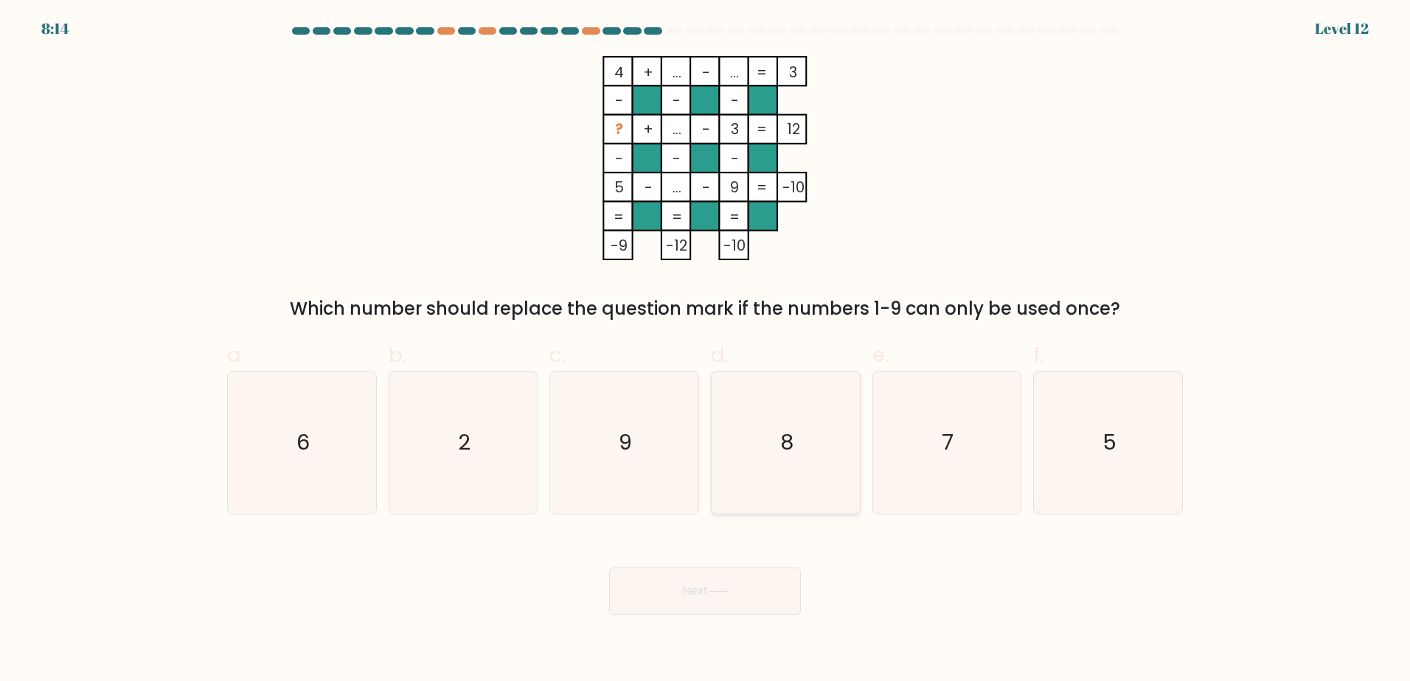
click at [758, 465] on icon "8" at bounding box center [786, 443] width 142 height 142
click at [706, 350] on input "d. 8" at bounding box center [705, 346] width 1 height 10
radio input "true"
click at [744, 583] on button "Next" at bounding box center [705, 591] width 192 height 47
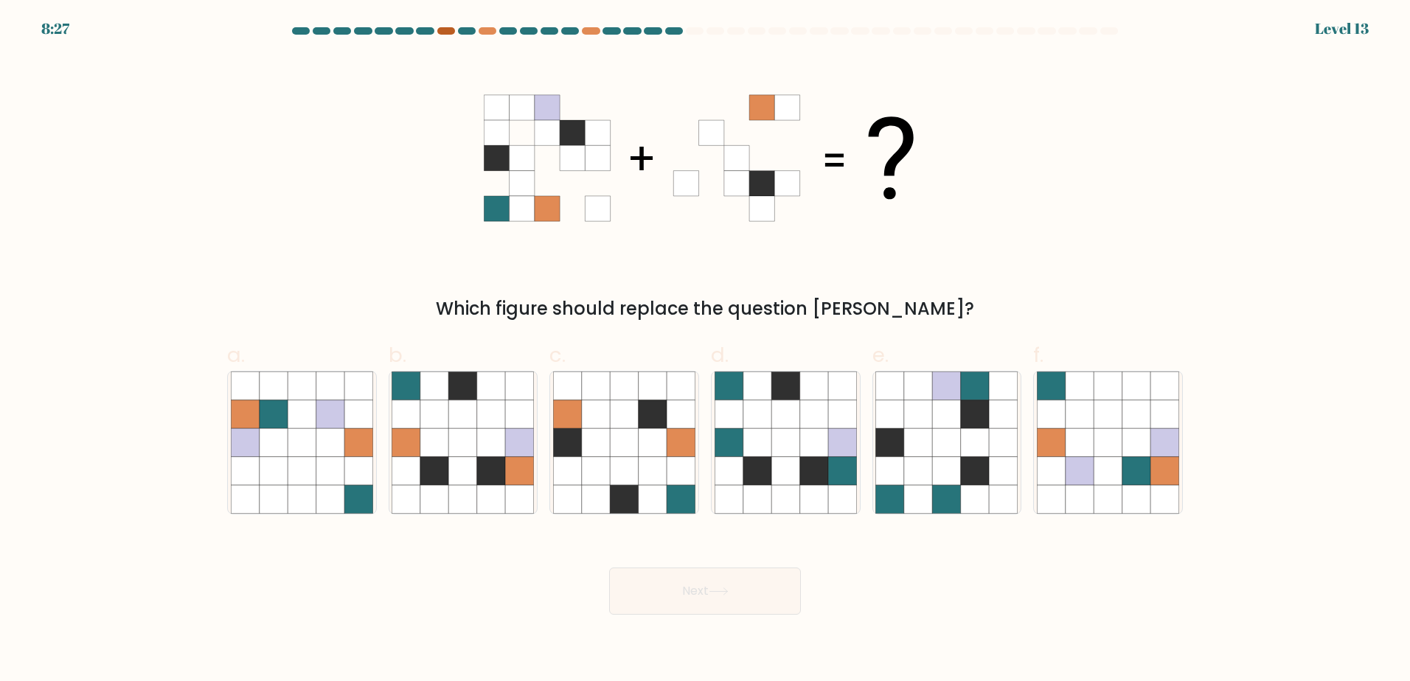
click at [447, 30] on div at bounding box center [446, 30] width 18 height 7
click at [487, 27] on div at bounding box center [488, 30] width 18 height 7
click at [590, 29] on div at bounding box center [591, 30] width 18 height 7
click at [761, 488] on icon at bounding box center [757, 499] width 28 height 28
click at [706, 350] on input "d." at bounding box center [705, 346] width 1 height 10
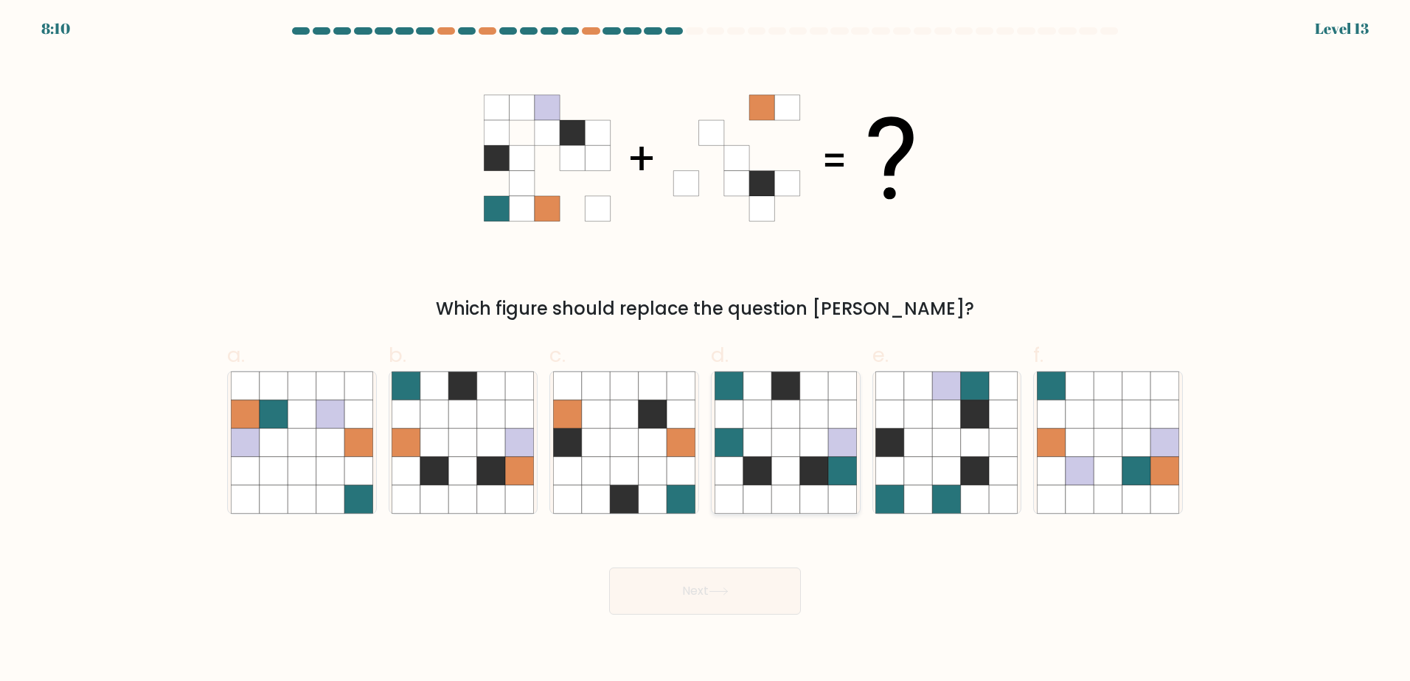
radio input "true"
click at [746, 591] on button "Next" at bounding box center [705, 591] width 192 height 47
